Goal: Information Seeking & Learning: Check status

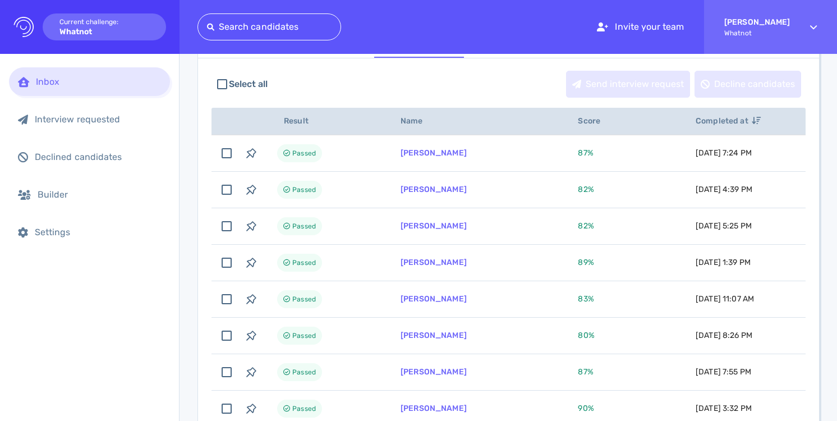
scroll to position [115, 0]
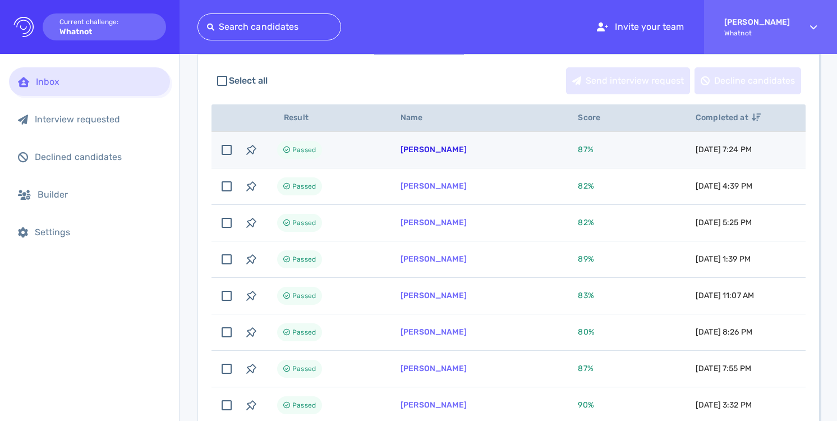
click at [439, 150] on link "[PERSON_NAME]" at bounding box center [434, 150] width 66 height 10
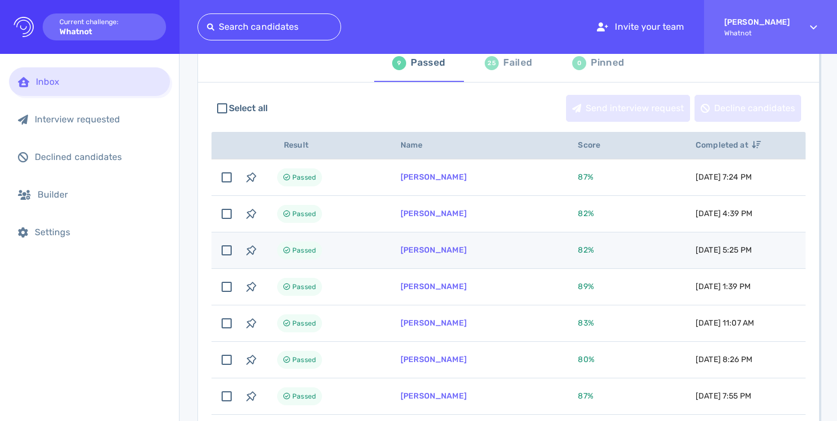
scroll to position [75, 0]
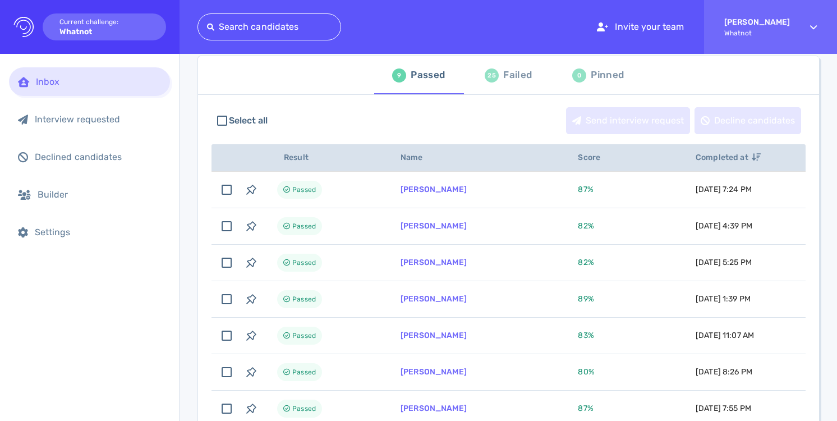
click at [503, 71] on div "Failed" at bounding box center [517, 75] width 29 height 17
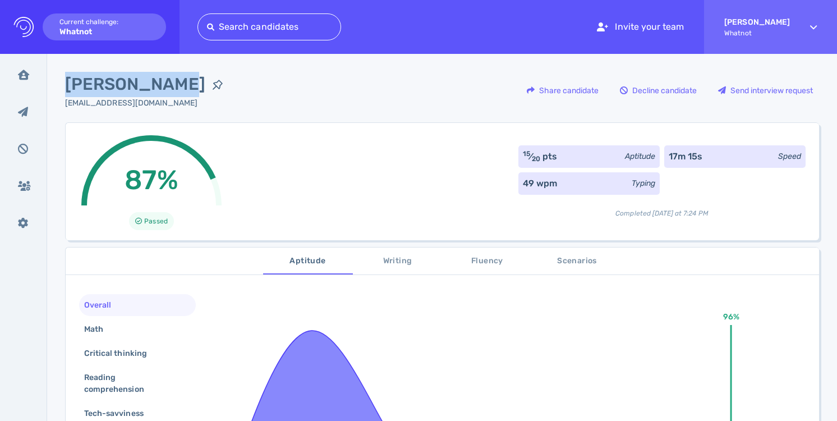
drag, startPoint x: 65, startPoint y: 82, endPoint x: 170, endPoint y: 88, distance: 105.1
click at [170, 88] on span "[PERSON_NAME]" at bounding box center [135, 84] width 140 height 25
copy span "[PERSON_NAME]"
click at [393, 269] on button "Writing" at bounding box center [398, 260] width 90 height 27
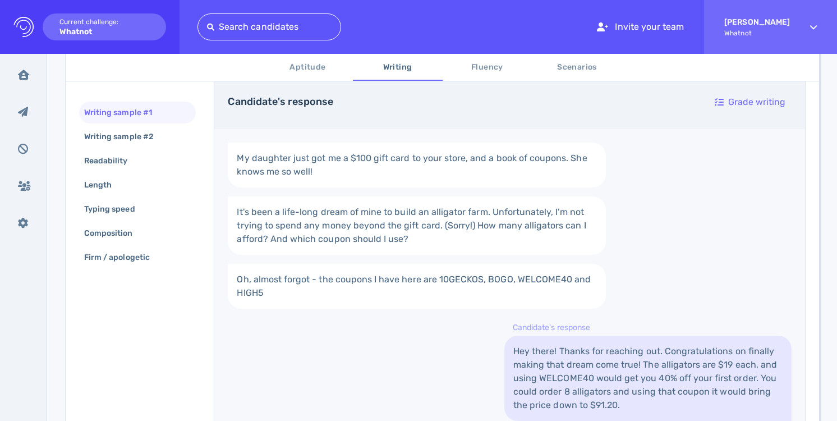
scroll to position [182, 0]
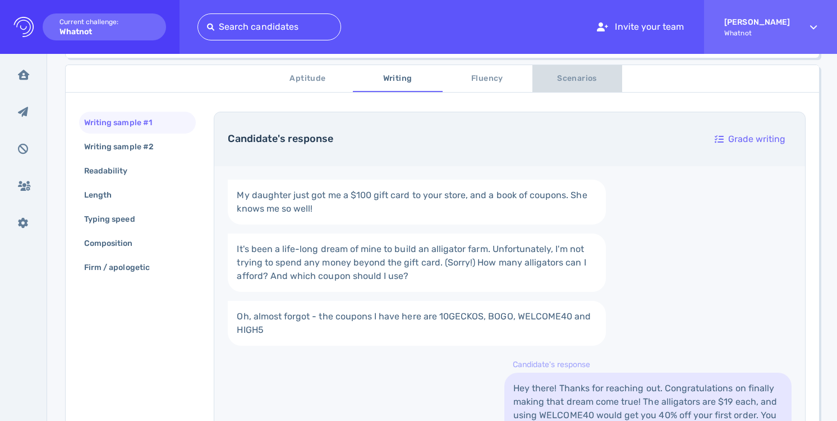
click at [567, 85] on span "Scenarios" at bounding box center [577, 79] width 76 height 14
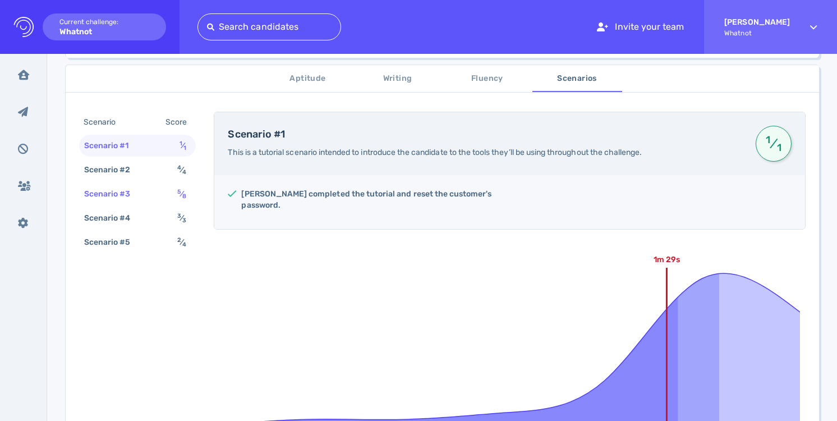
click at [158, 197] on div "Scenario #3 5 ⁄ 8" at bounding box center [137, 194] width 117 height 22
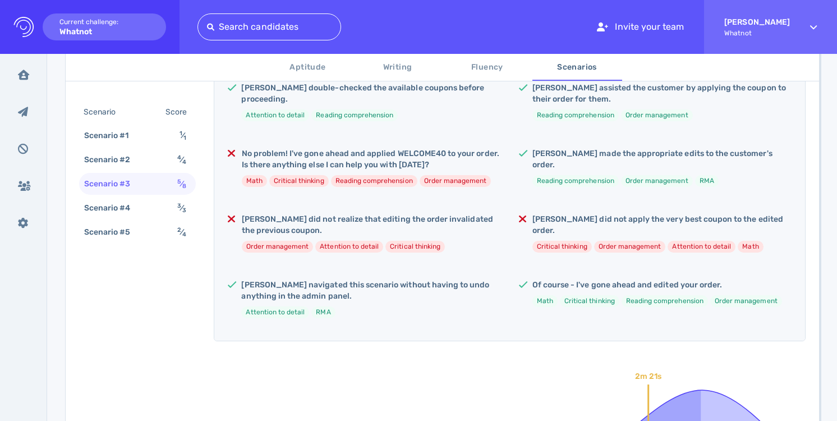
scroll to position [289, 0]
click at [184, 229] on span "2 ⁄ 4" at bounding box center [181, 232] width 9 height 10
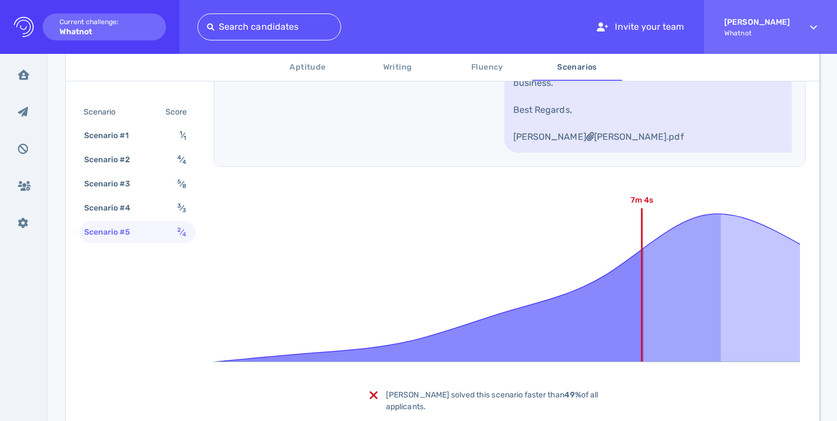
scroll to position [750, 0]
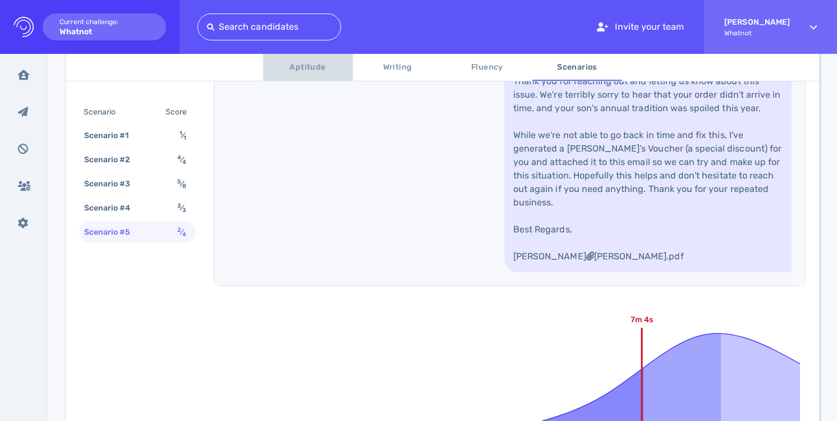
click at [324, 67] on span "Aptitude" at bounding box center [308, 68] width 76 height 14
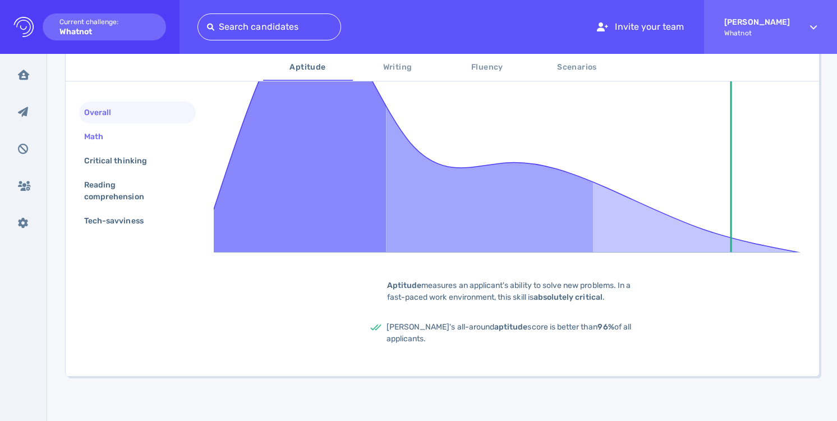
click at [148, 134] on div "Math" at bounding box center [137, 137] width 117 height 22
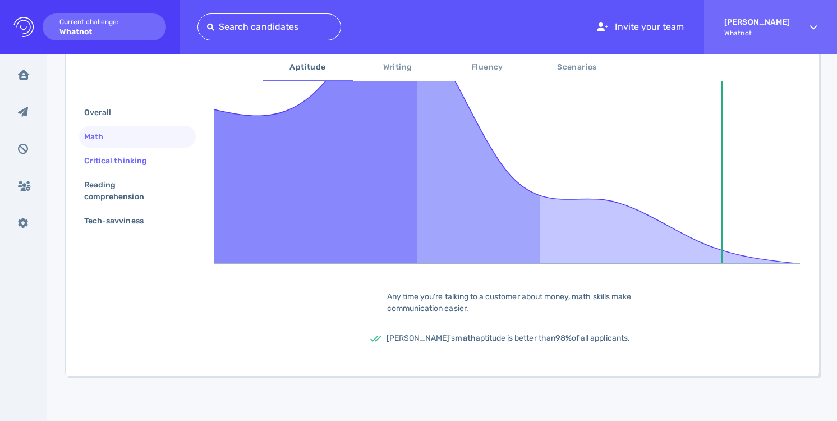
click at [140, 160] on div "Critical thinking" at bounding box center [121, 161] width 79 height 16
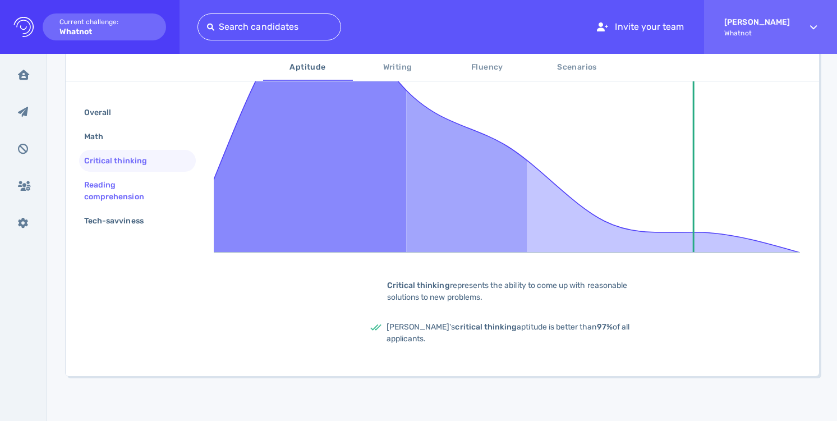
click at [137, 175] on div "Reading comprehension" at bounding box center [137, 191] width 117 height 34
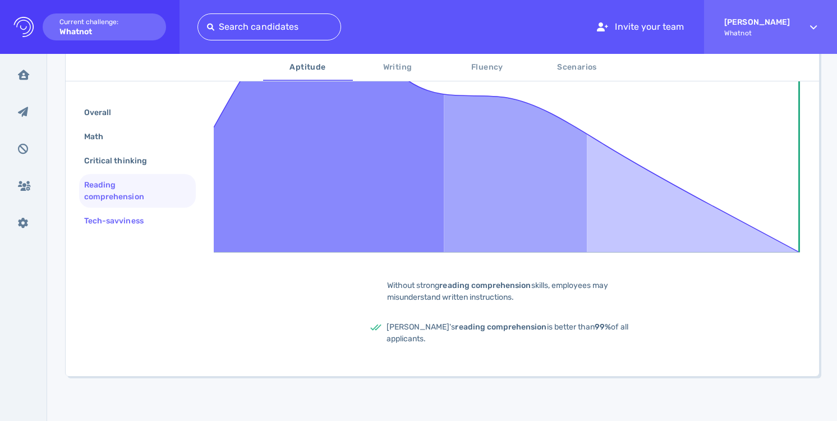
click at [132, 219] on div "Tech-savviness" at bounding box center [119, 221] width 75 height 16
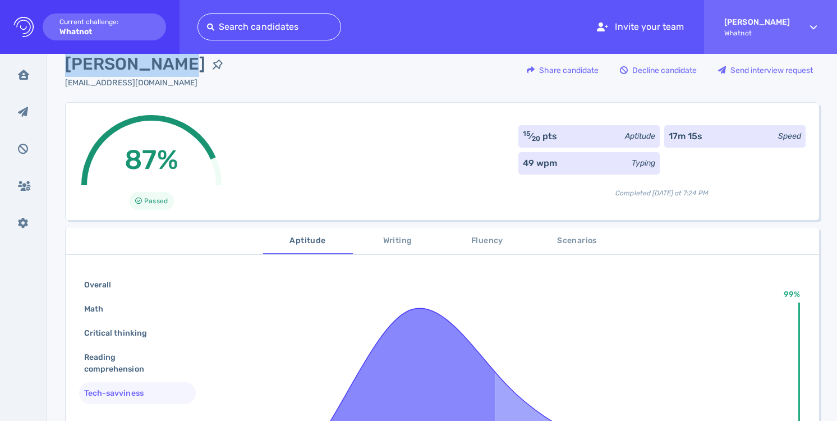
scroll to position [20, 0]
